Goal: Task Accomplishment & Management: Manage account settings

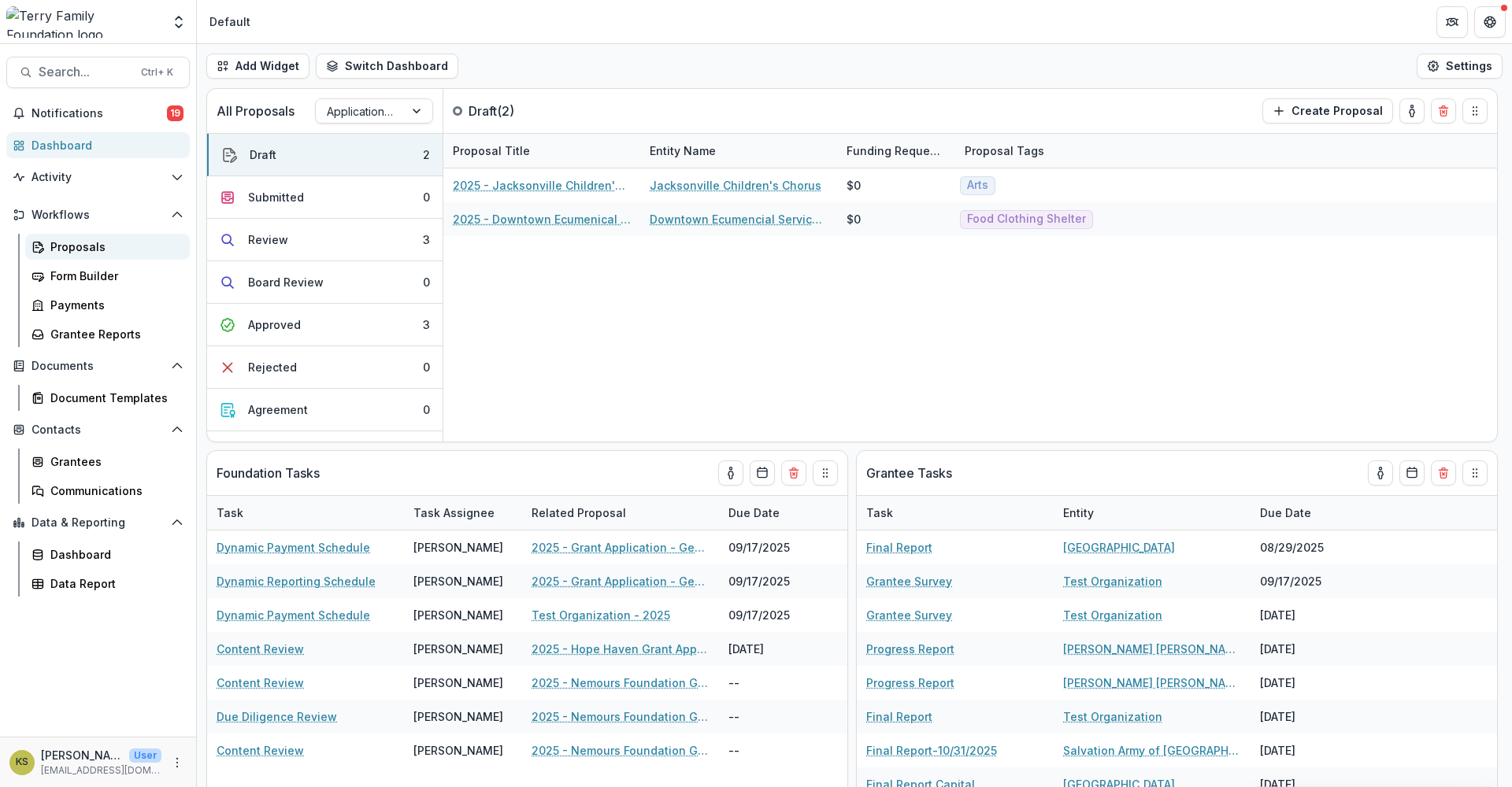
click at [84, 252] on div "Proposals" at bounding box center [113, 246] width 127 height 16
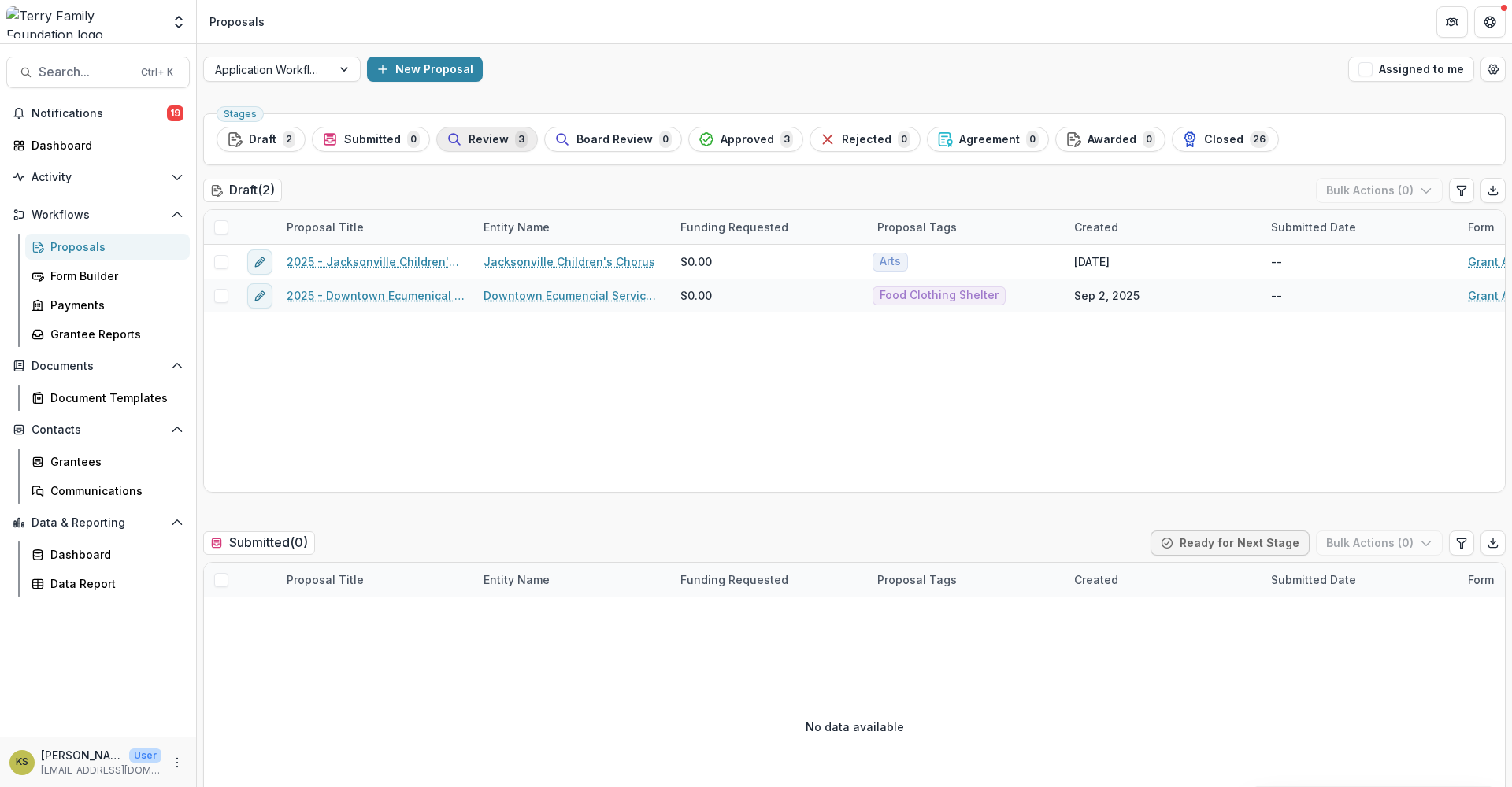
click at [507, 139] on div "Review 3" at bounding box center [487, 139] width 81 height 17
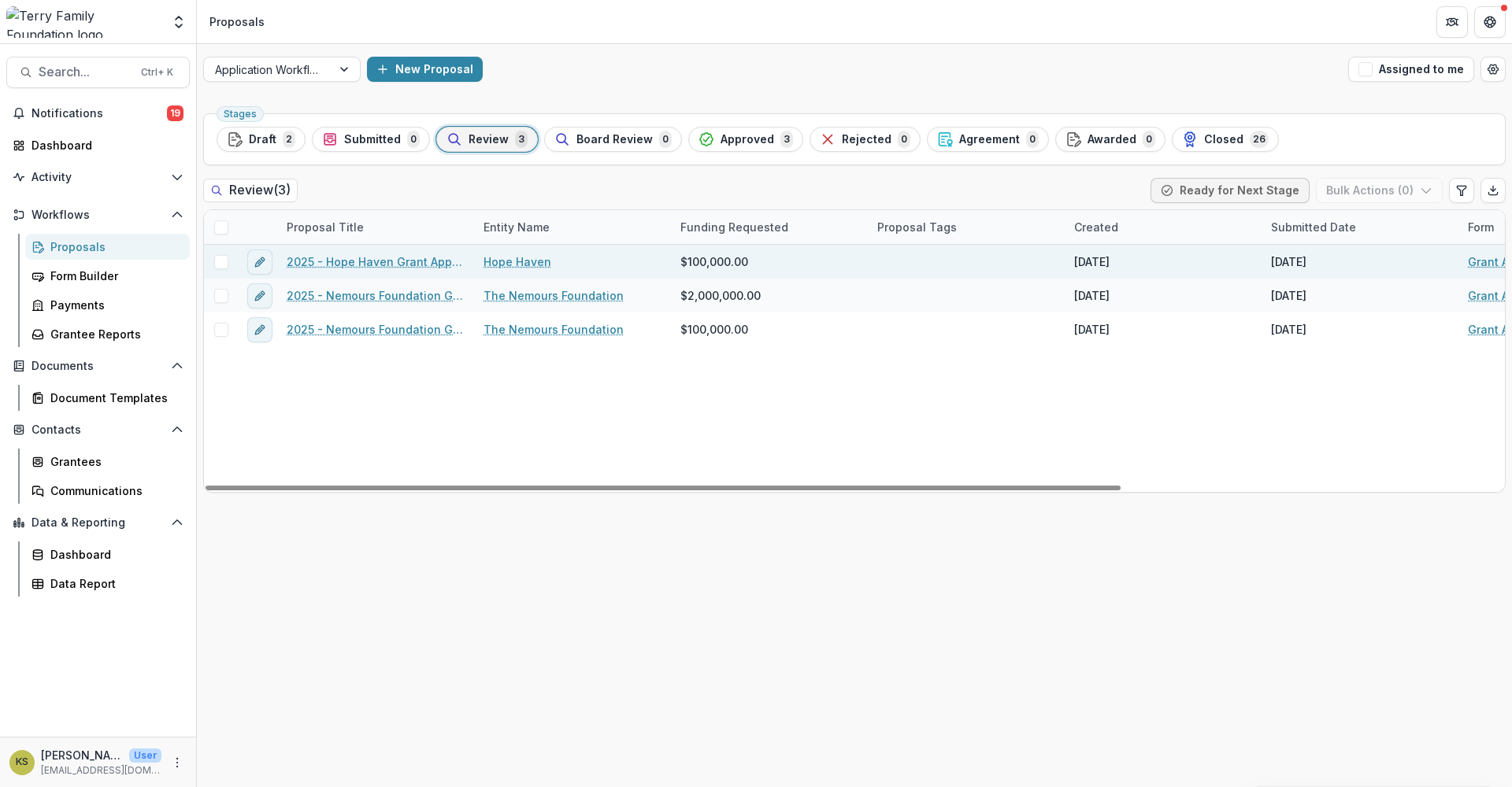
click at [397, 260] on link "2025 - Hope Haven Grant Application - General Operating Support" at bounding box center [375, 261] width 178 height 16
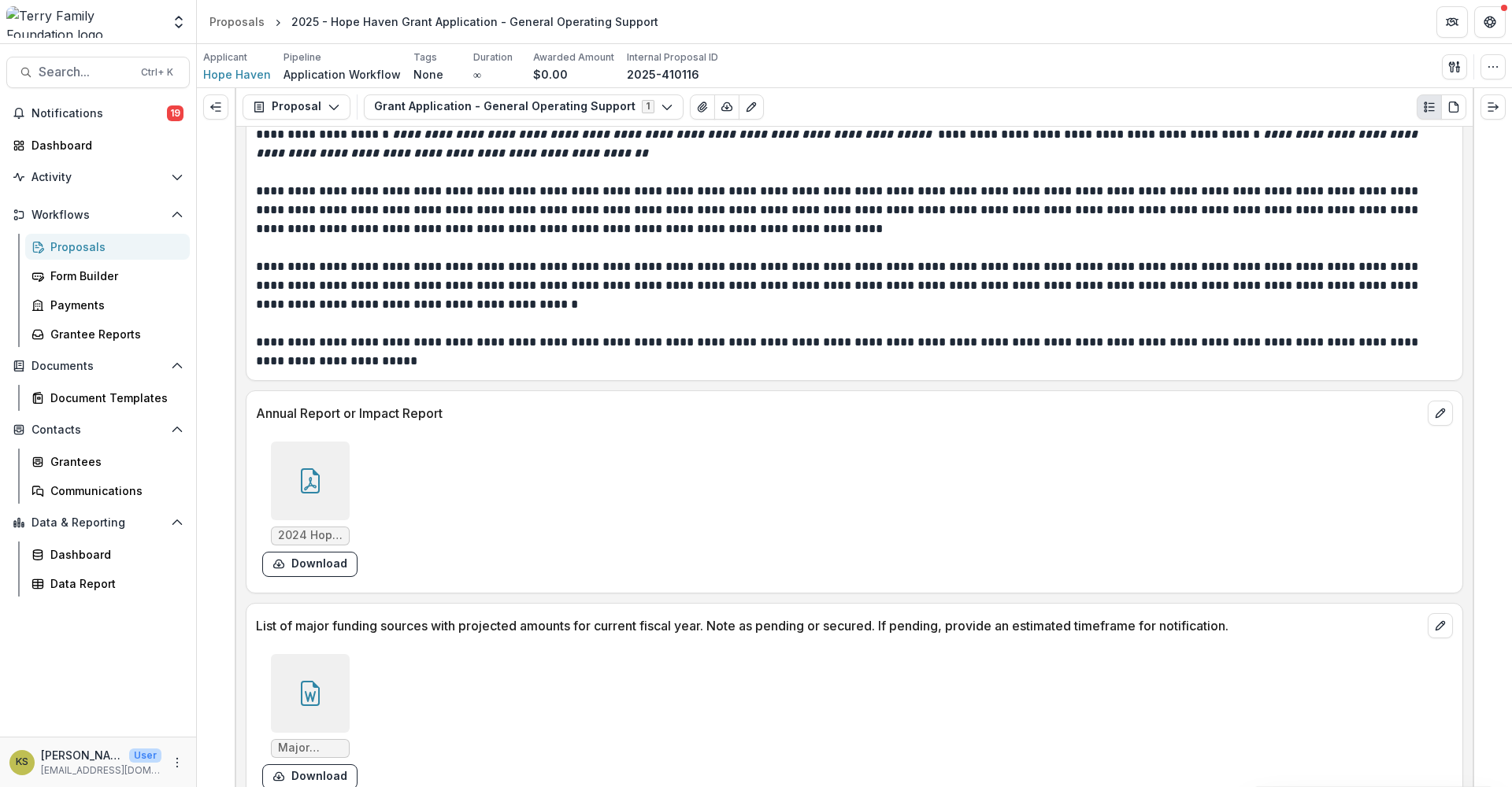
scroll to position [4986, 0]
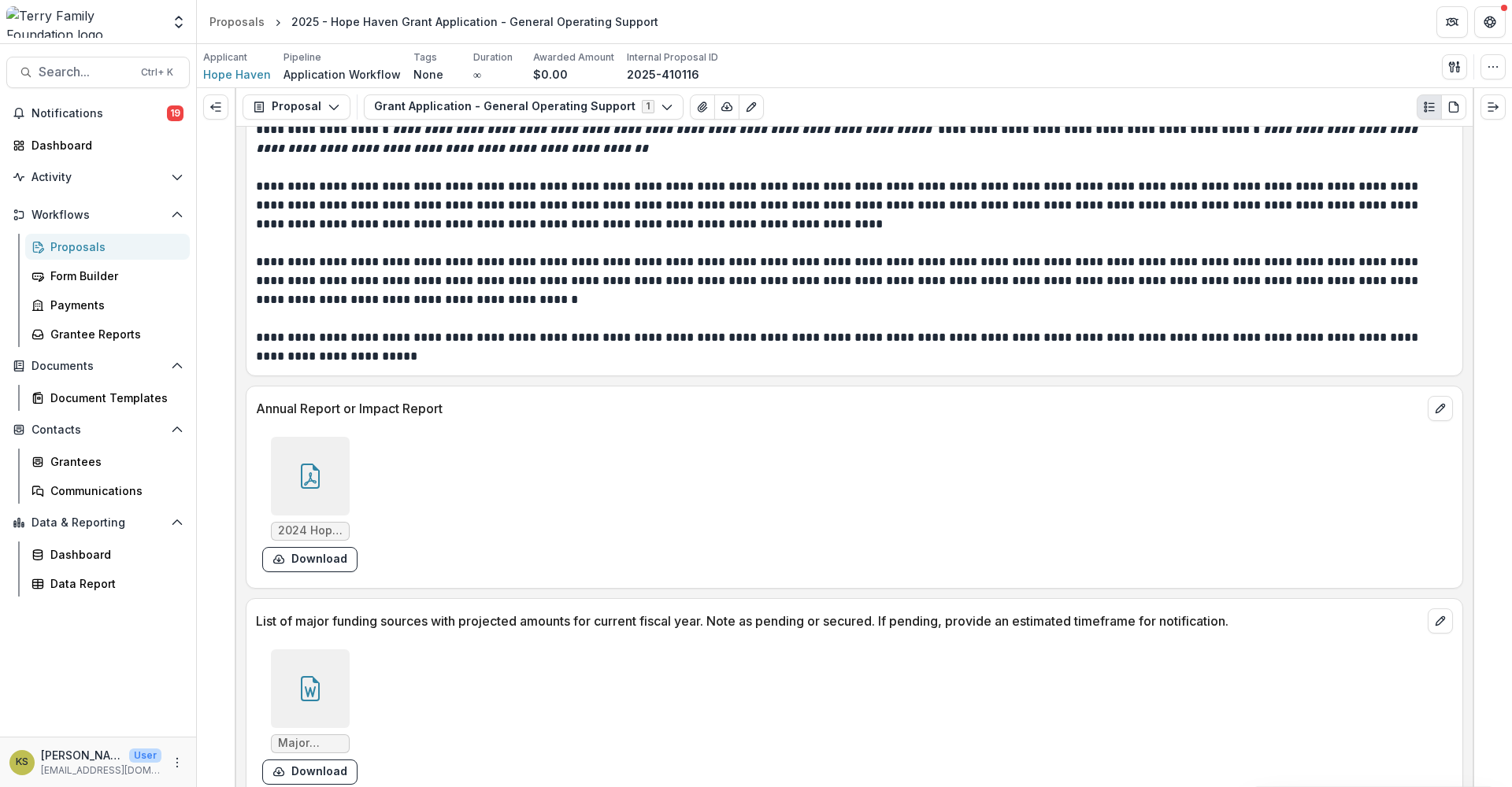
click at [312, 502] on div at bounding box center [310, 476] width 78 height 78
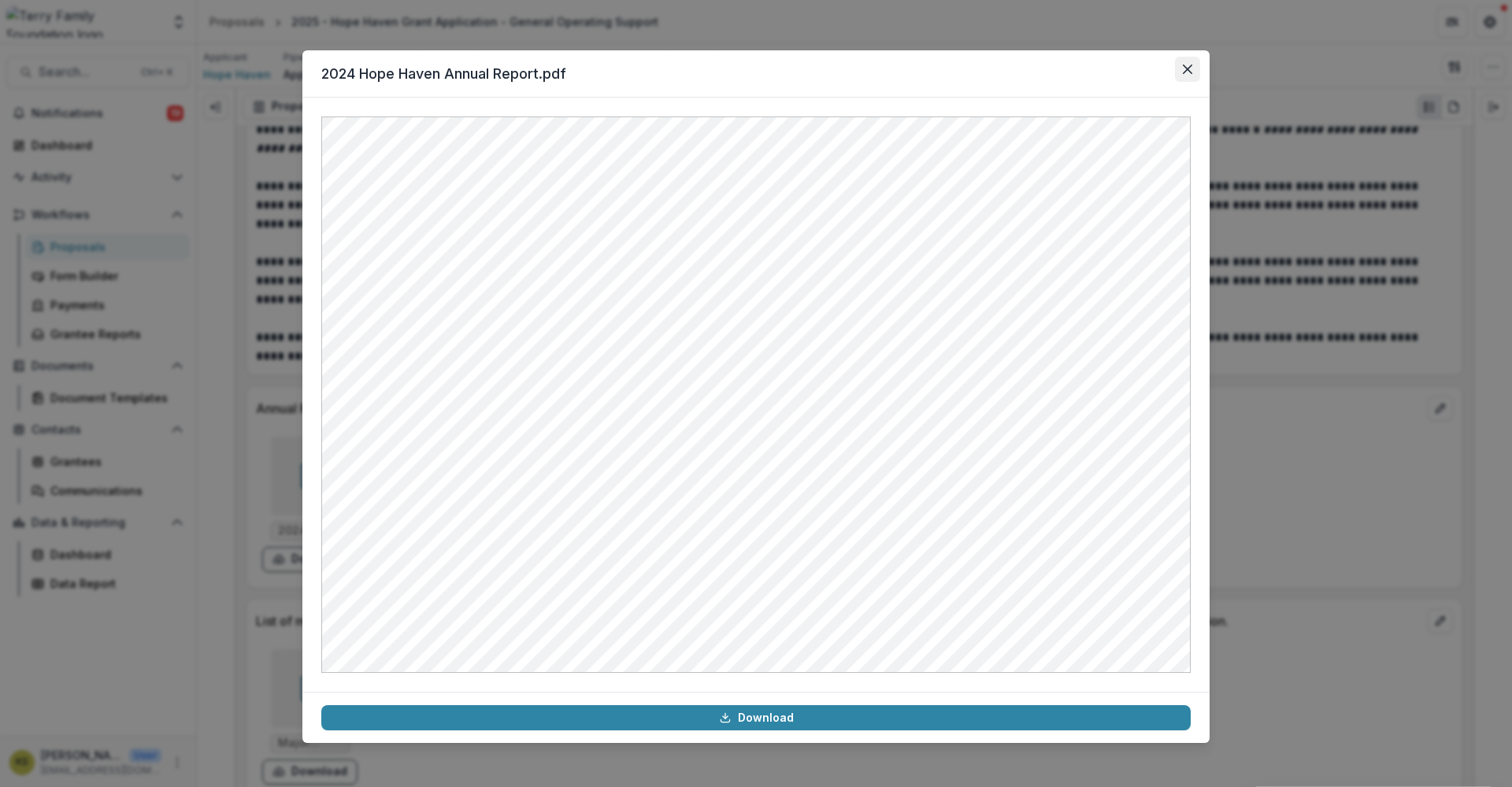
click at [1190, 67] on icon "Close" at bounding box center [1187, 69] width 9 height 9
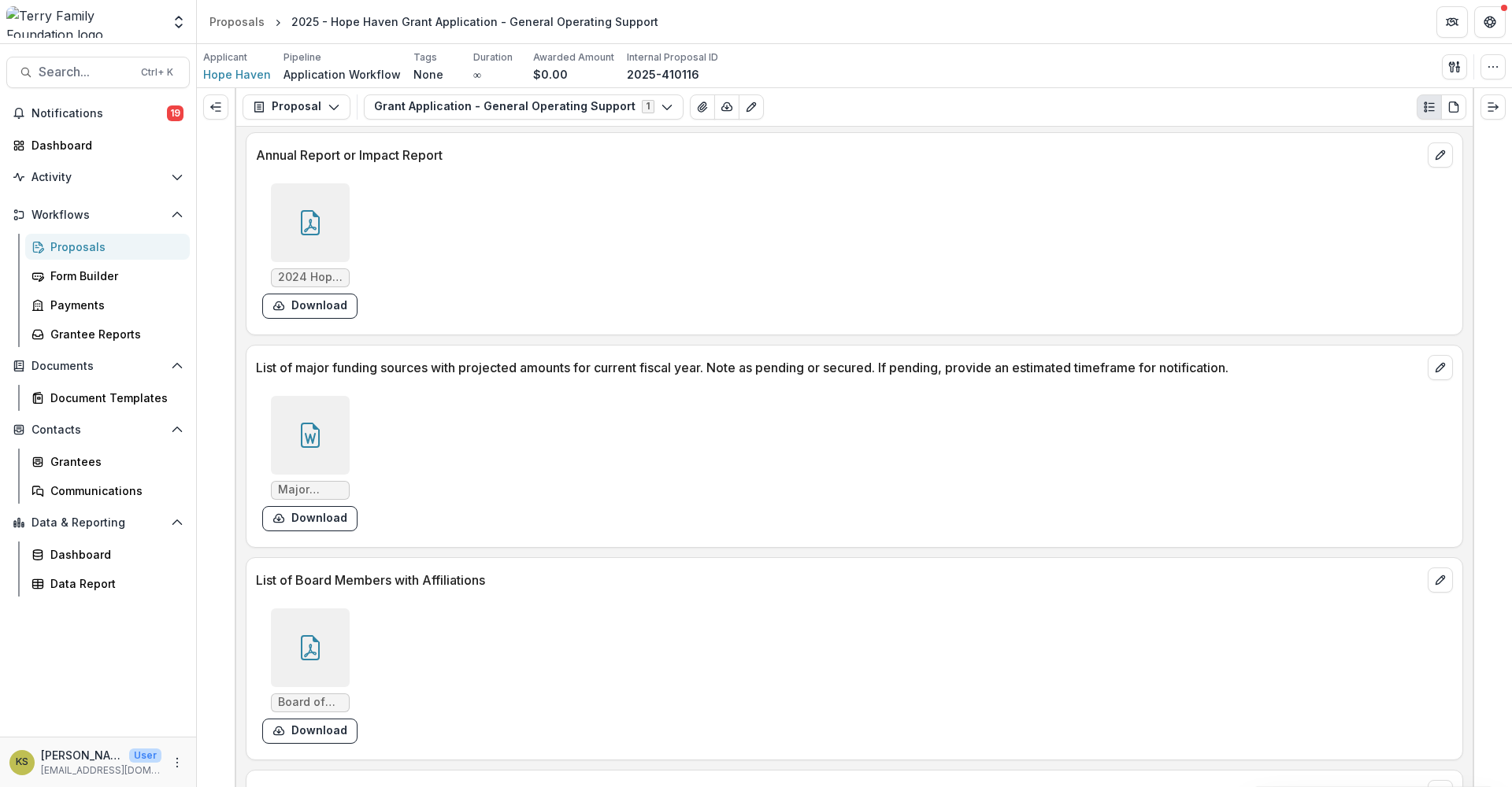
scroll to position [5249, 0]
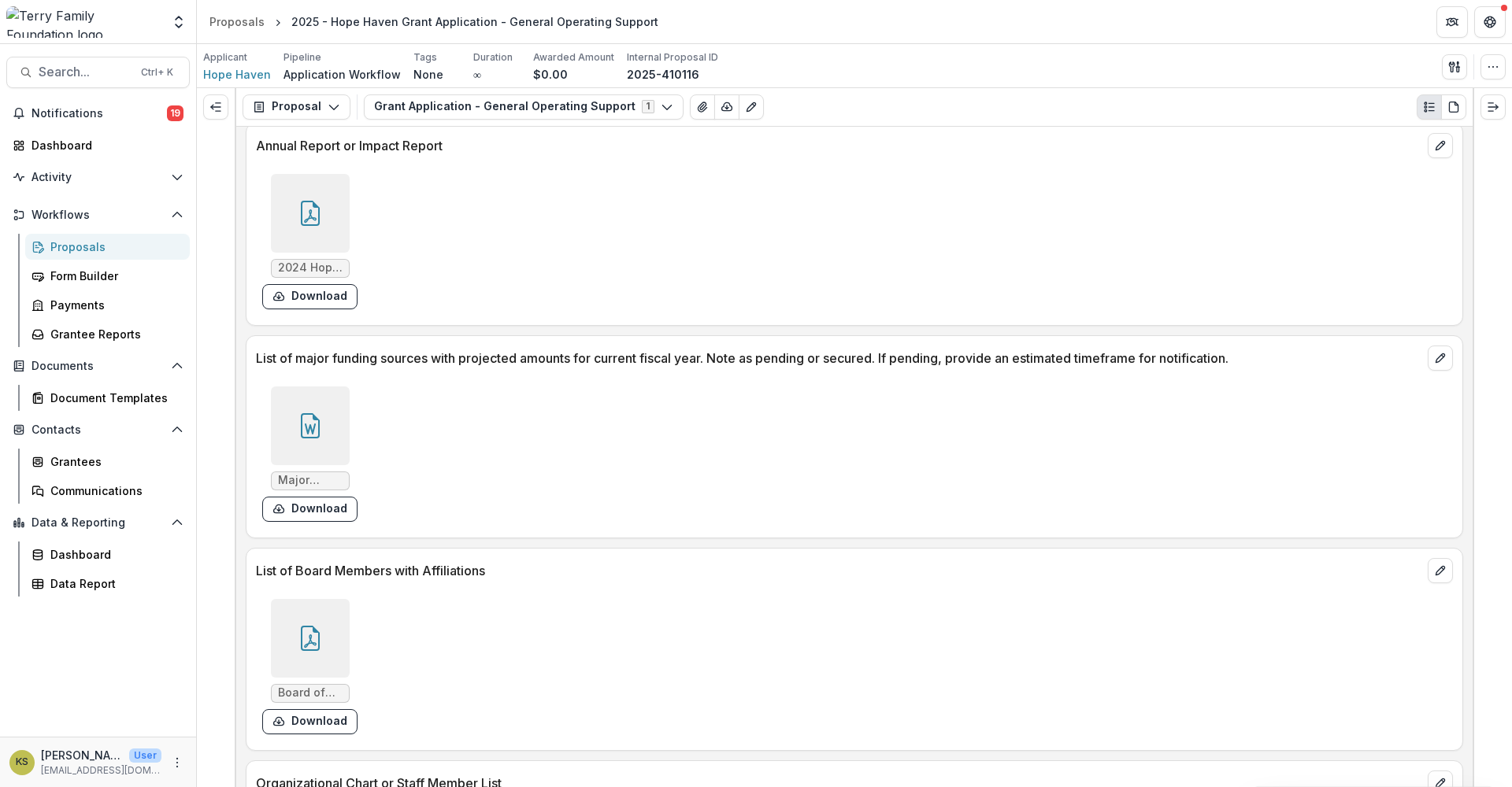
click at [324, 446] on div at bounding box center [310, 425] width 78 height 78
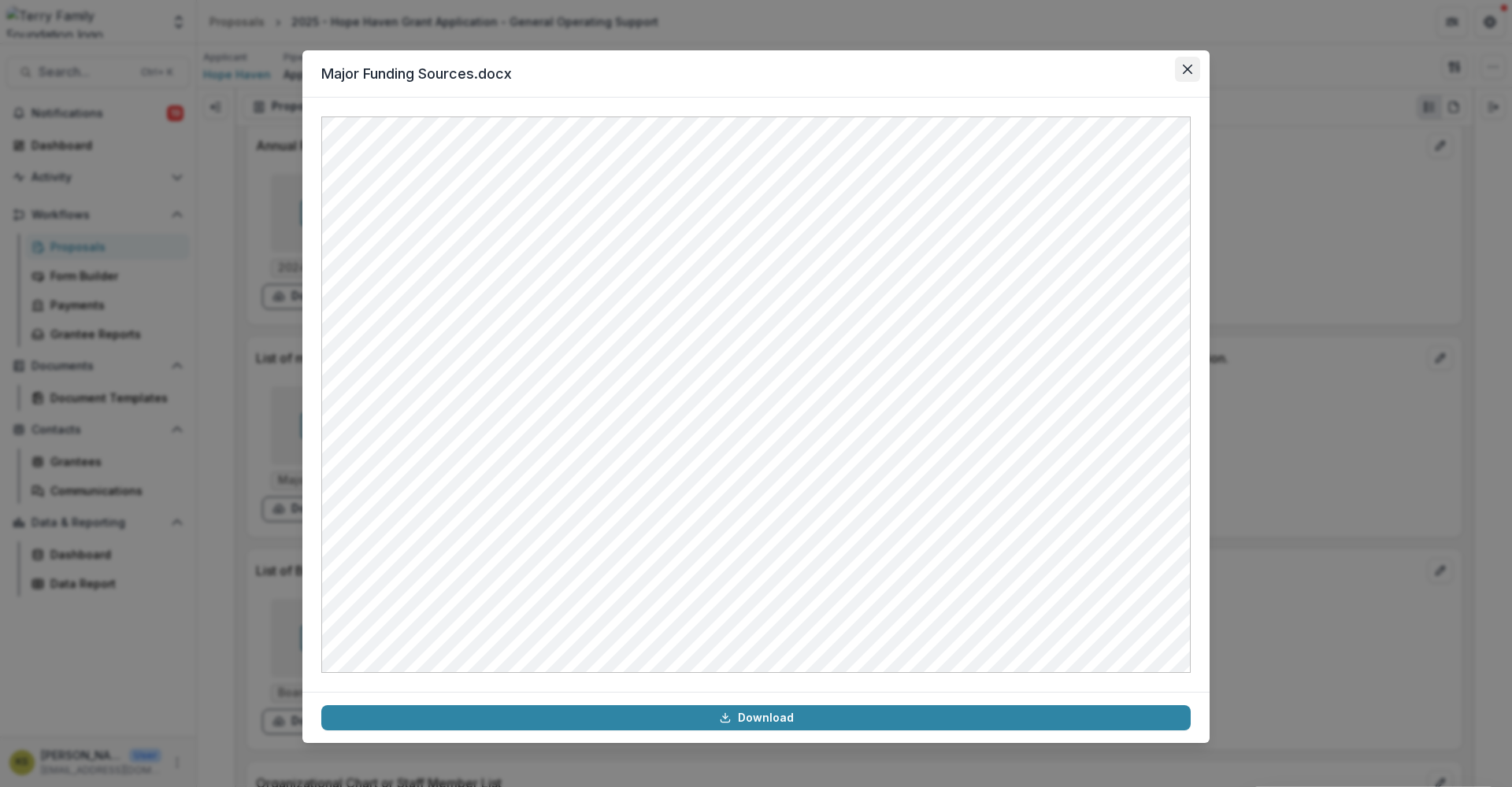
click at [1188, 68] on icon "Close" at bounding box center [1187, 69] width 9 height 9
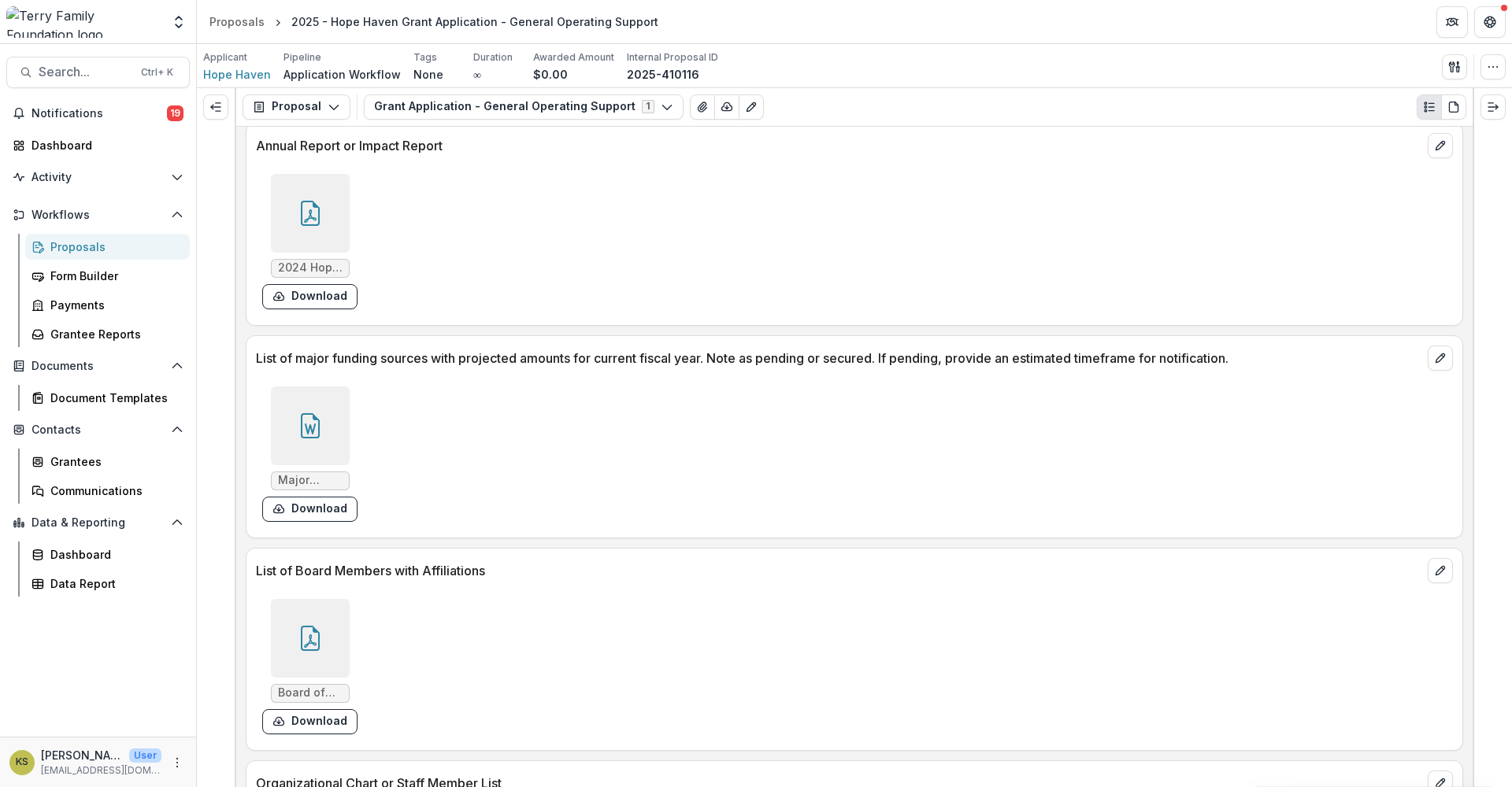
click at [317, 643] on icon at bounding box center [310, 639] width 19 height 26
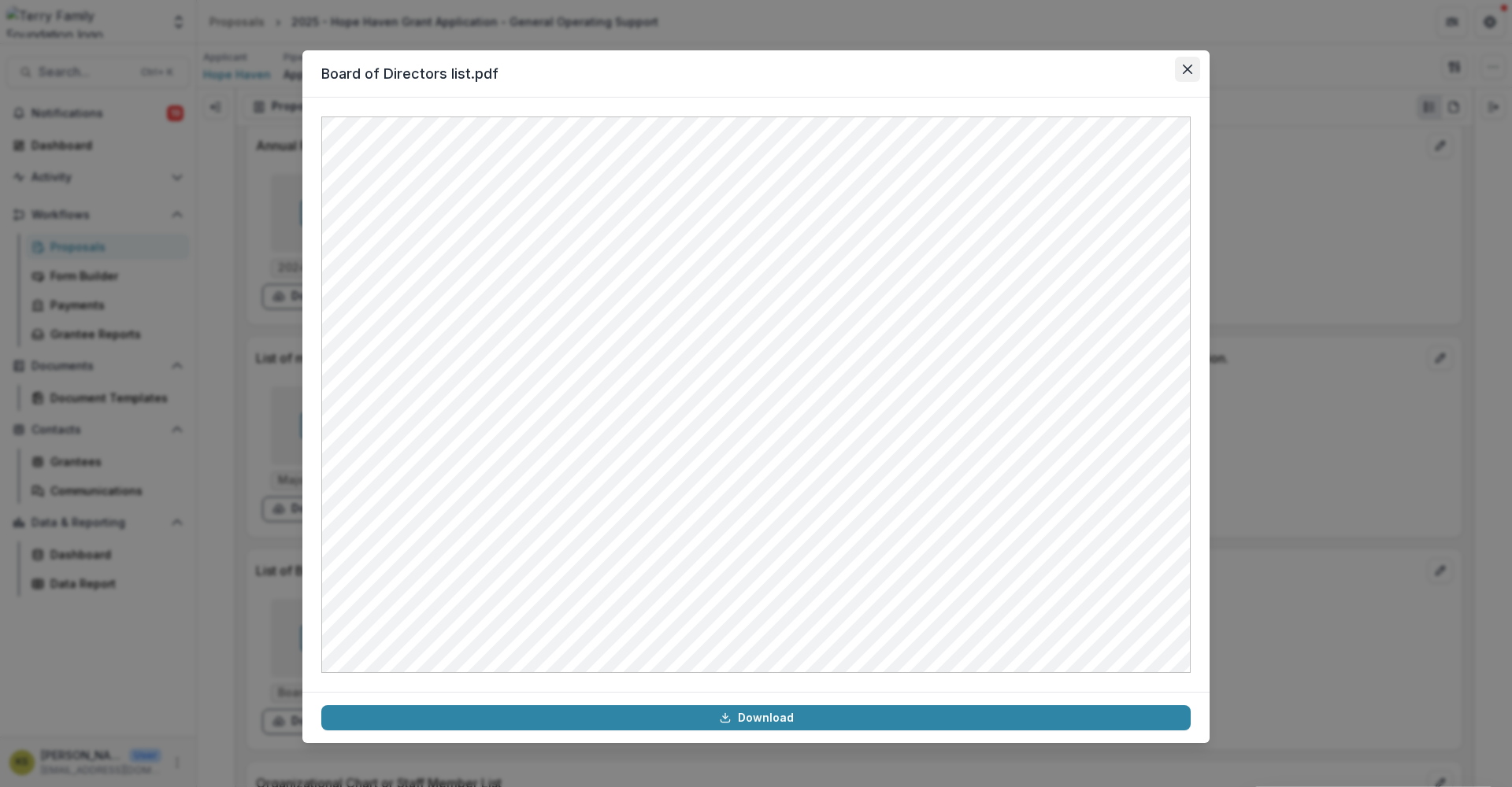
click at [1189, 72] on icon "Close" at bounding box center [1187, 69] width 9 height 9
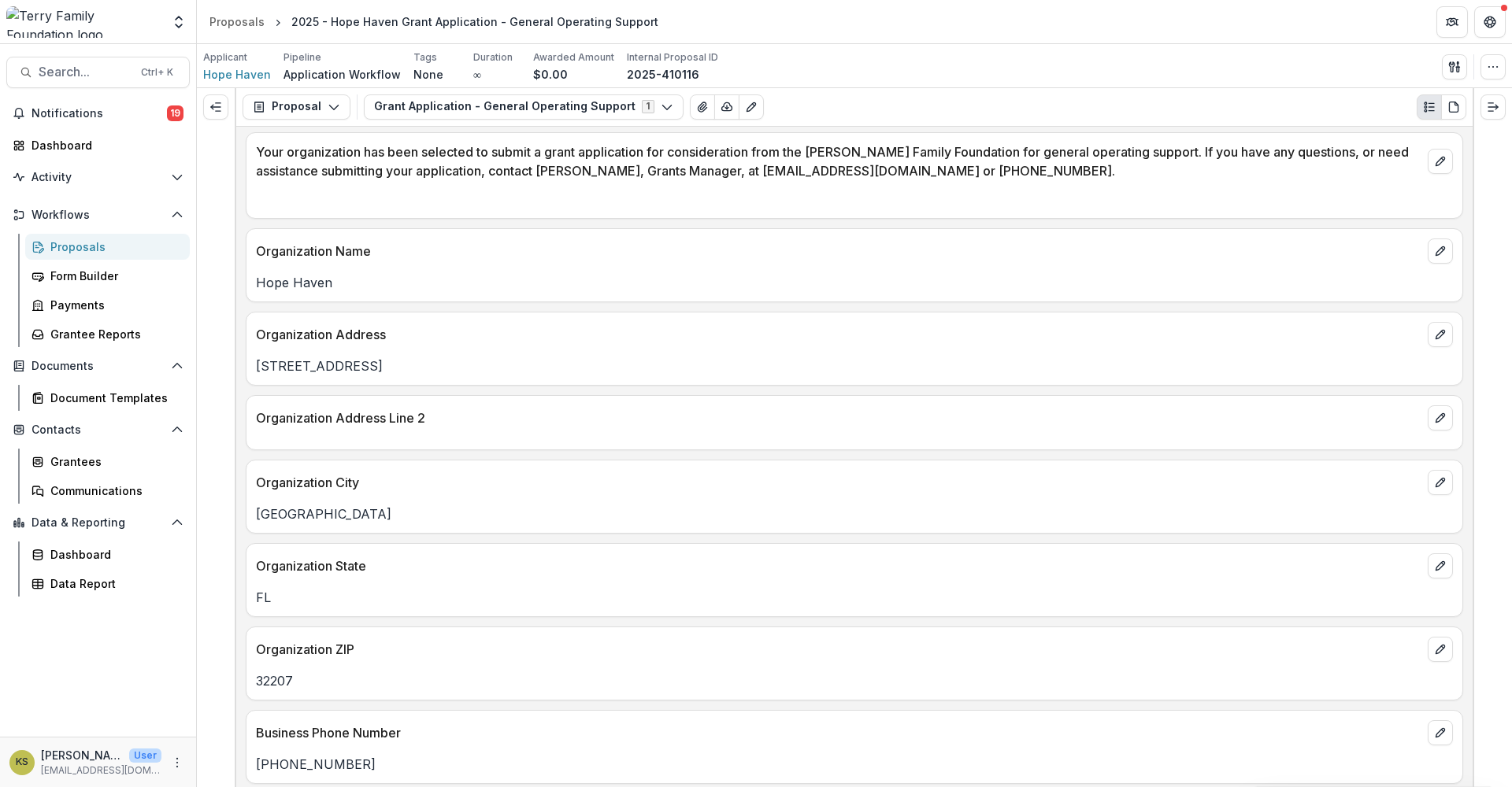
scroll to position [0, 0]
